Goal: Find specific page/section: Find specific page/section

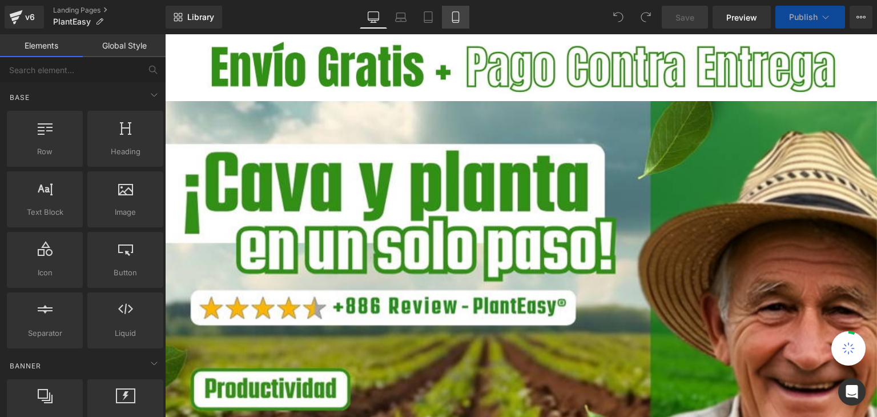
click at [460, 10] on link "Mobile" at bounding box center [455, 17] width 27 height 23
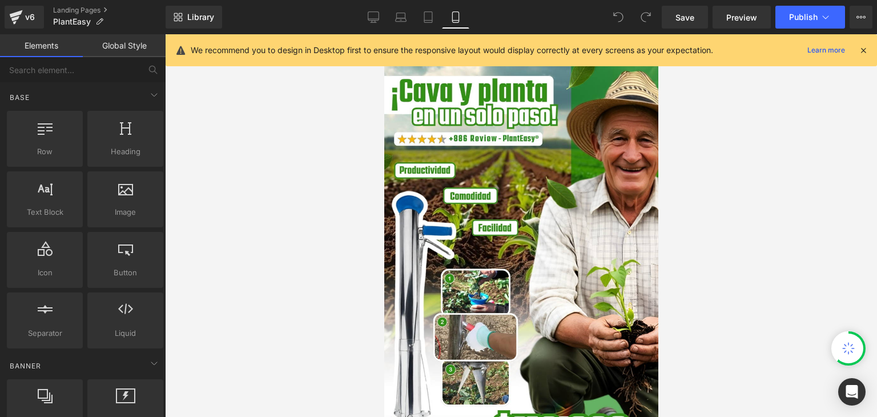
click at [863, 49] on icon at bounding box center [863, 50] width 10 height 10
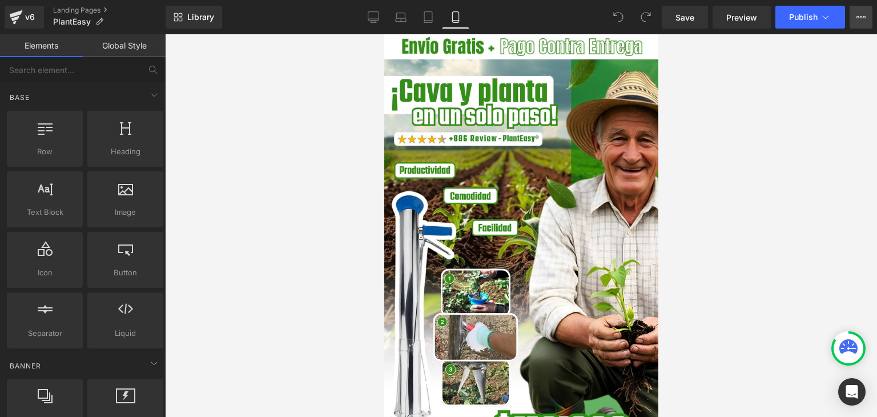
click at [861, 21] on icon at bounding box center [860, 17] width 9 height 9
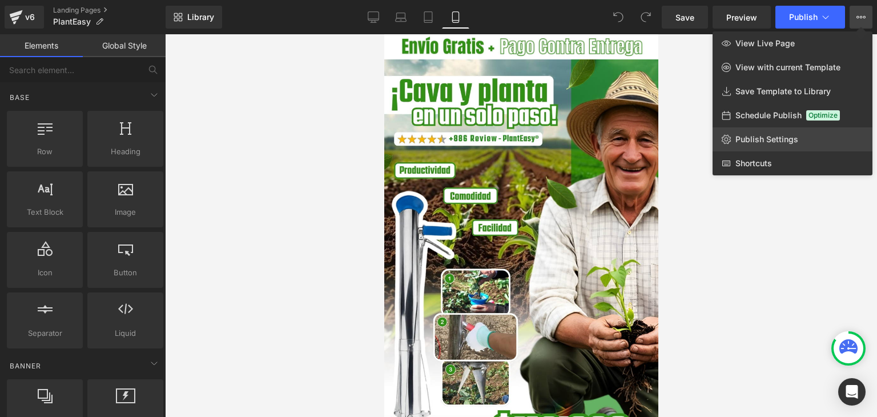
click at [758, 143] on span "Publish Settings" at bounding box center [766, 139] width 63 height 10
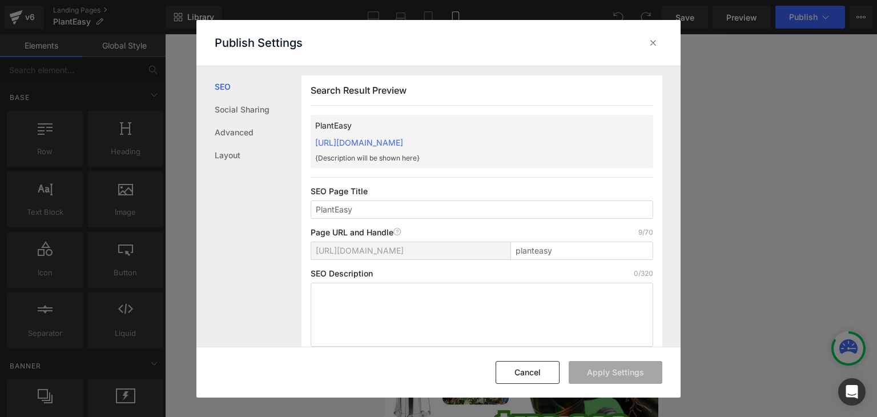
drag, startPoint x: 310, startPoint y: 140, endPoint x: 536, endPoint y: 141, distance: 226.1
click at [536, 141] on div "Search Result Preview PlantEasy https://commpralo-ya.myshopify.com/pages/plante…" at bounding box center [481, 215] width 361 height 280
copy link "https://commpralo-ya.myshopify.com/pages/planteasy"
click at [649, 43] on icon at bounding box center [652, 42] width 11 height 11
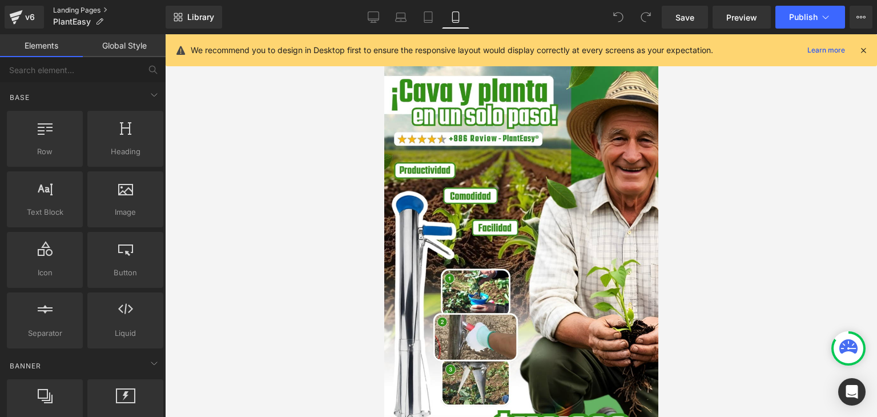
click at [90, 9] on link "Landing Pages" at bounding box center [109, 10] width 112 height 9
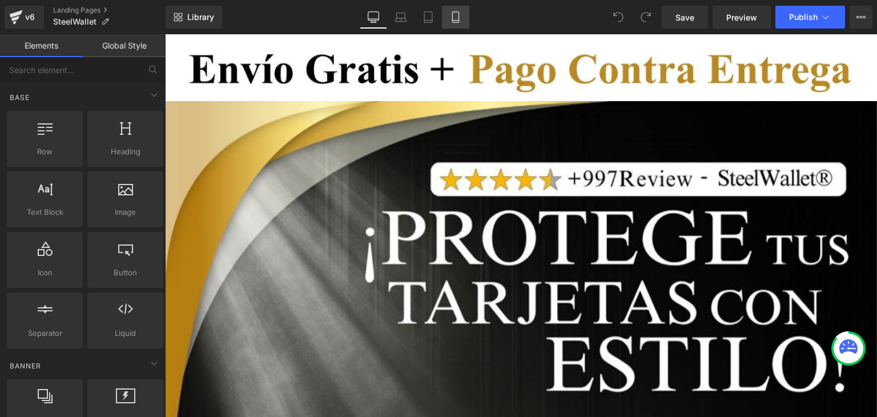
click at [454, 18] on icon at bounding box center [455, 16] width 11 height 11
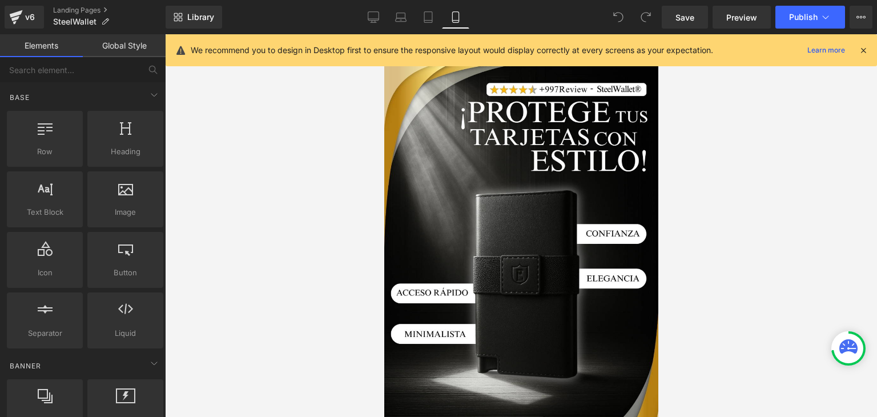
click at [863, 46] on icon at bounding box center [863, 50] width 10 height 10
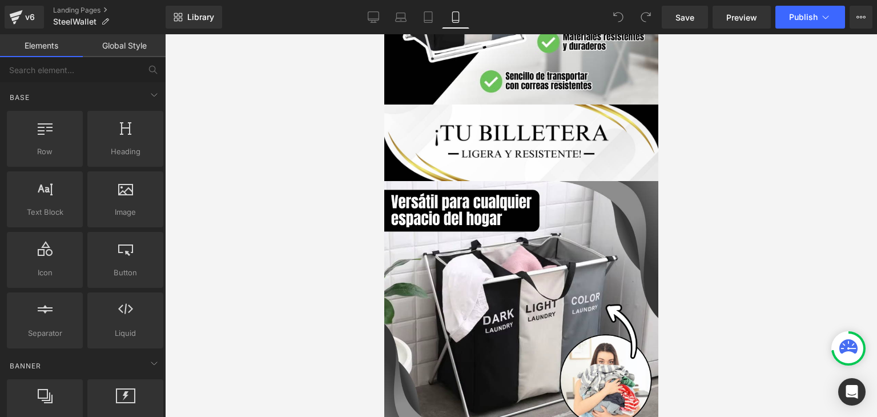
scroll to position [1085, 0]
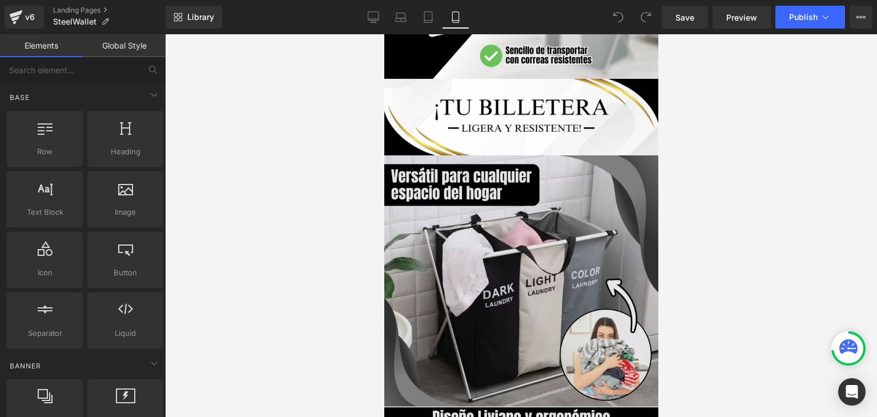
click at [570, 218] on img at bounding box center [521, 292] width 274 height 274
